Goal: Task Accomplishment & Management: Manage account settings

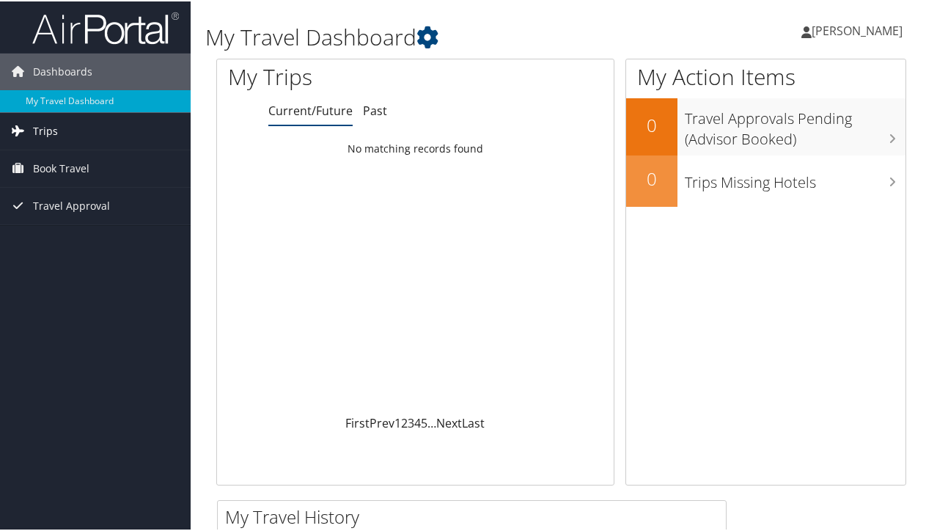
click at [59, 132] on link "Trips" at bounding box center [95, 129] width 191 height 37
click at [66, 239] on span "Book Travel" at bounding box center [61, 233] width 56 height 37
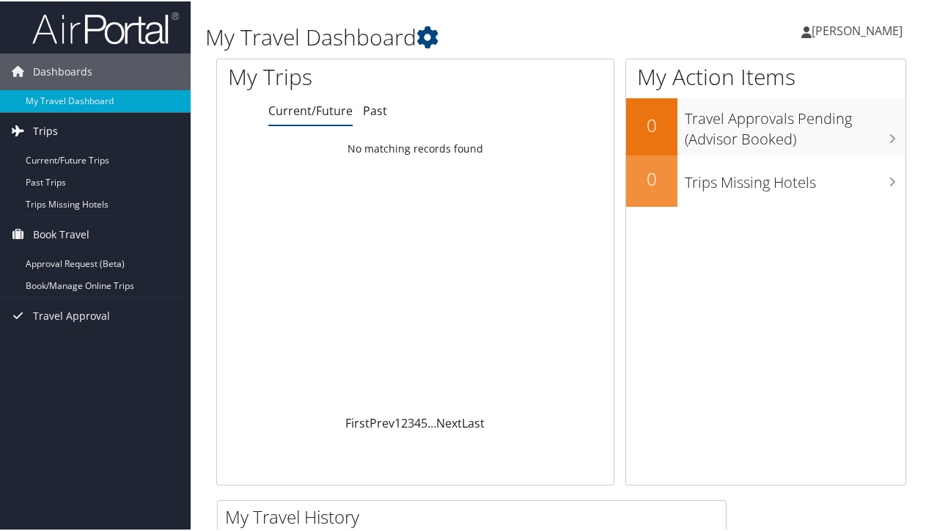
click at [47, 131] on span "Trips" at bounding box center [45, 129] width 25 height 37
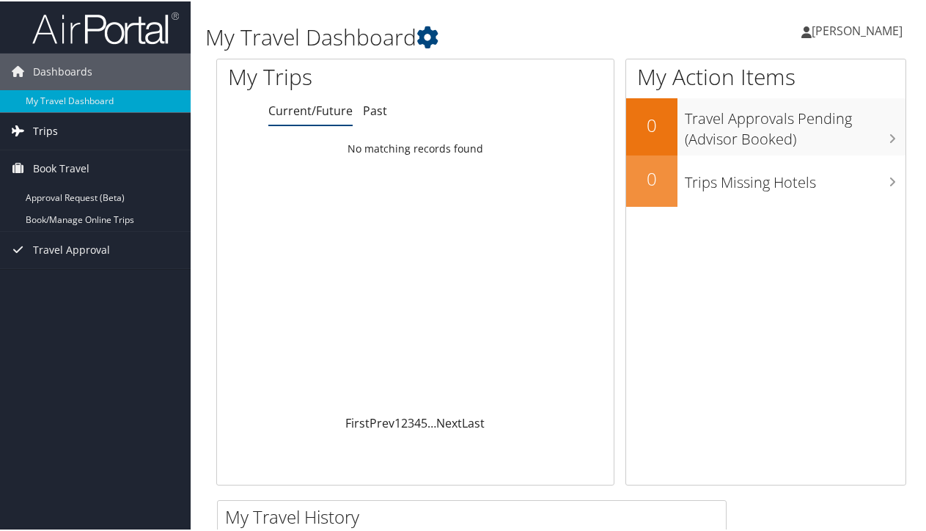
click at [47, 131] on span "Trips" at bounding box center [45, 129] width 25 height 37
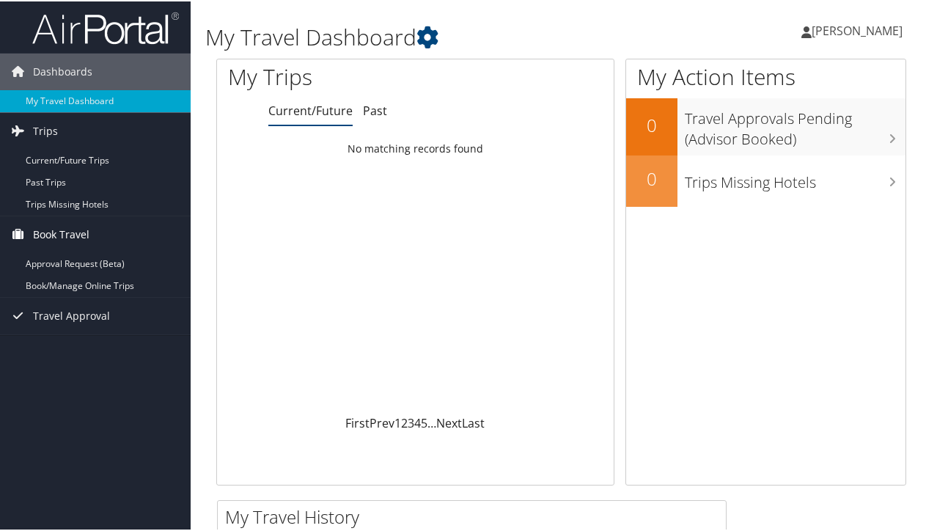
click at [41, 235] on span "Book Travel" at bounding box center [61, 233] width 56 height 37
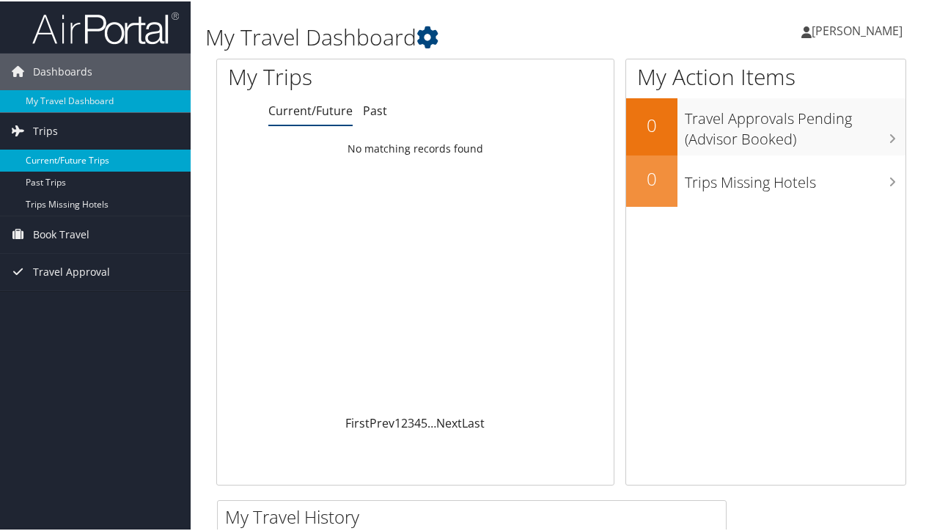
click at [45, 155] on link "Current/Future Trips" at bounding box center [95, 159] width 191 height 22
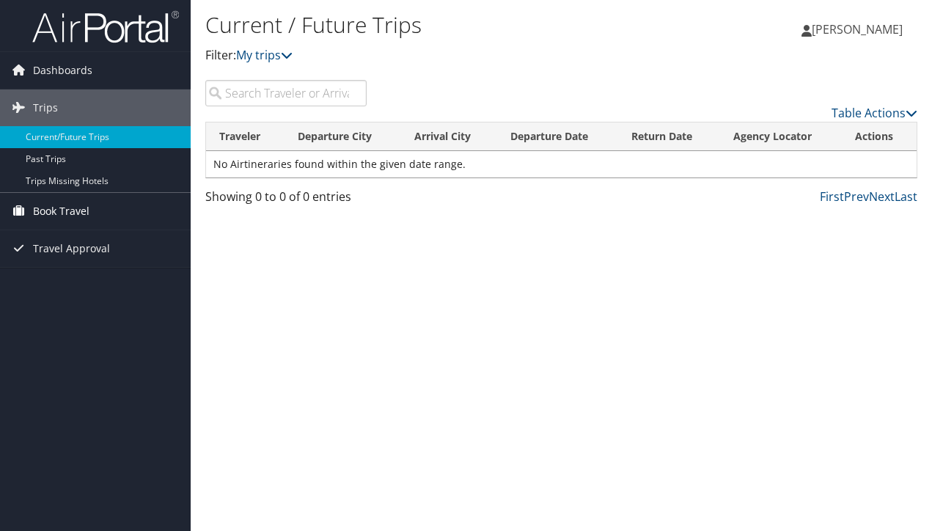
click at [54, 210] on span "Book Travel" at bounding box center [61, 211] width 56 height 37
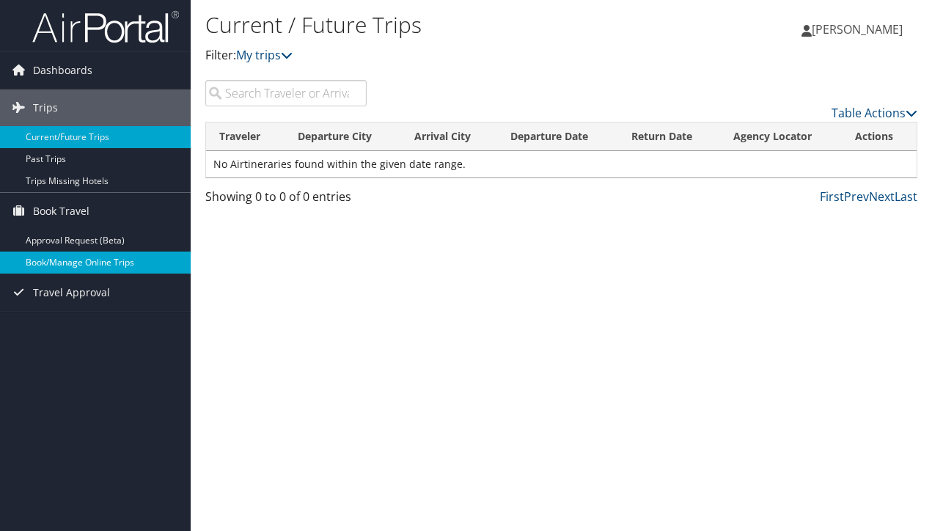
click at [62, 258] on link "Book/Manage Online Trips" at bounding box center [95, 263] width 191 height 22
